Goal: Task Accomplishment & Management: Manage account settings

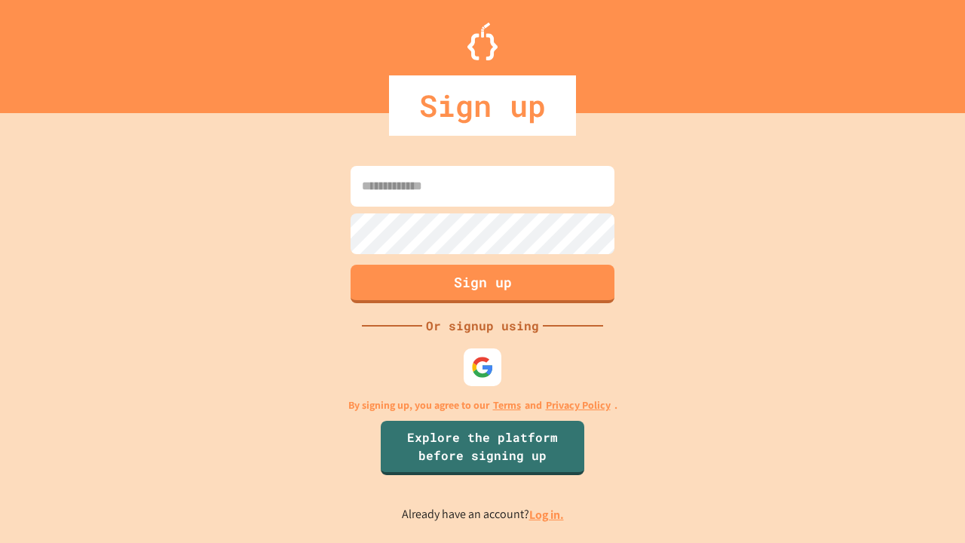
click at [548, 514] on link "Log in." at bounding box center [546, 515] width 35 height 16
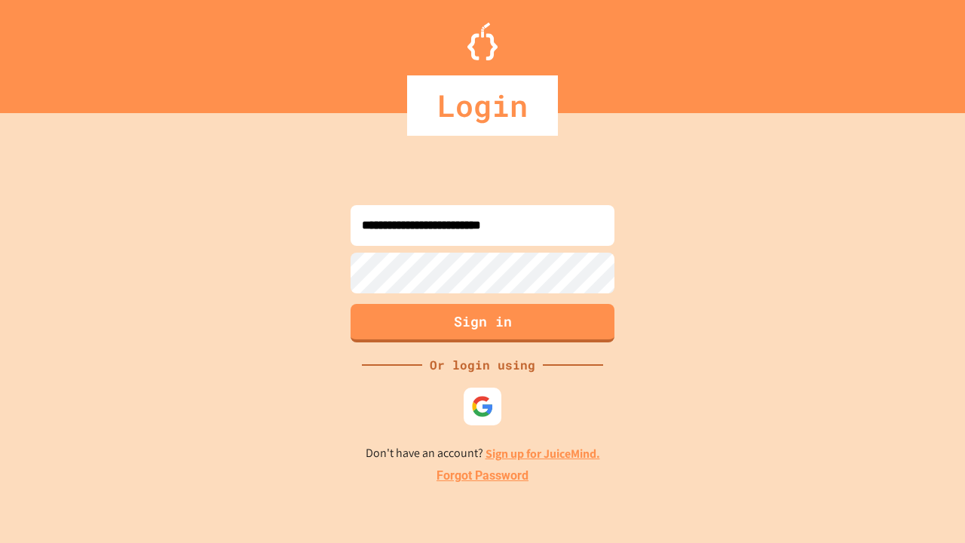
type input "**********"
